Goal: Transaction & Acquisition: Subscribe to service/newsletter

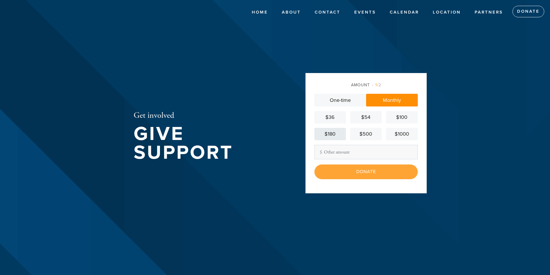
click at [326, 137] on div "$180" at bounding box center [330, 134] width 27 height 8
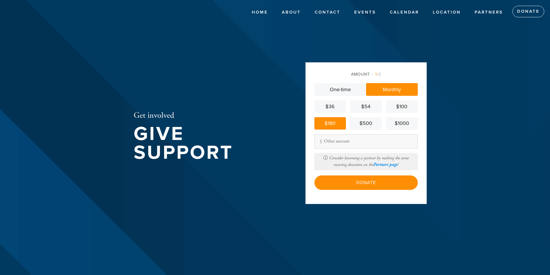
click at [384, 165] on link "Partners page" at bounding box center [386, 164] width 24 height 5
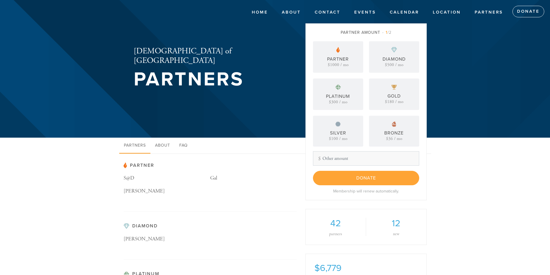
click at [400, 91] on div "Gold $180 / mo" at bounding box center [394, 94] width 50 height 31
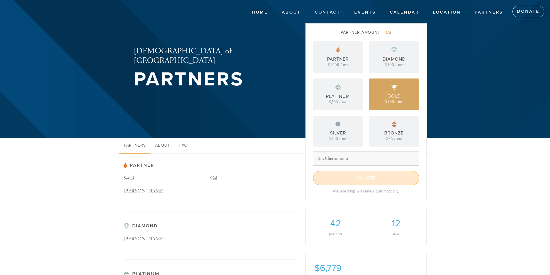
click at [373, 176] on input "Donate" at bounding box center [366, 178] width 106 height 14
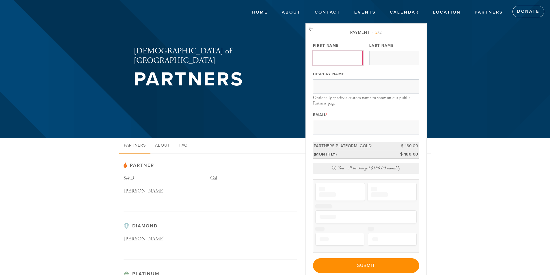
click at [329, 59] on input "First Name" at bounding box center [338, 58] width 50 height 14
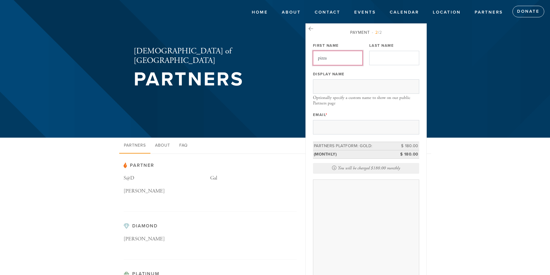
type input "pizza"
click at [382, 55] on input "Last Name" at bounding box center [394, 58] width 50 height 14
type input "mark"
click at [343, 122] on input "Email *" at bounding box center [366, 127] width 106 height 14
click at [355, 127] on input "Email *" at bounding box center [366, 127] width 106 height 14
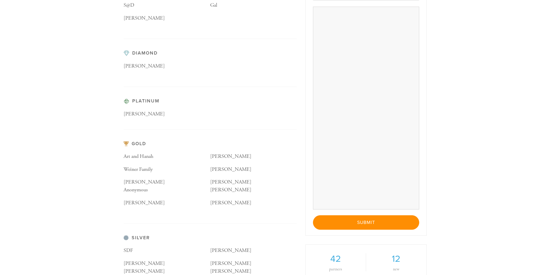
scroll to position [173, 0]
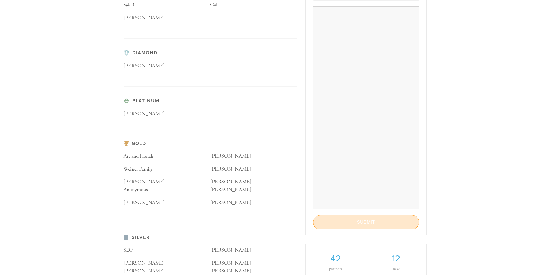
type input "[EMAIL_ADDRESS][DOMAIN_NAME]"
click at [364, 222] on input "Submit" at bounding box center [366, 222] width 106 height 14
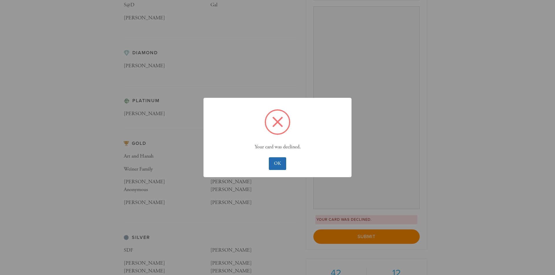
click at [280, 163] on button "OK" at bounding box center [277, 163] width 17 height 13
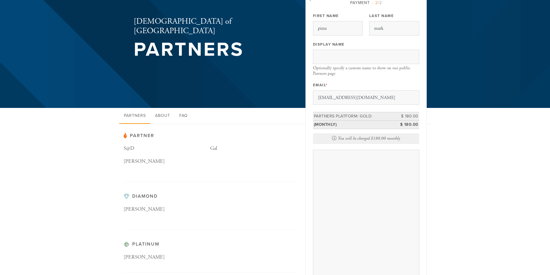
scroll to position [0, 0]
